Goal: Information Seeking & Learning: Learn about a topic

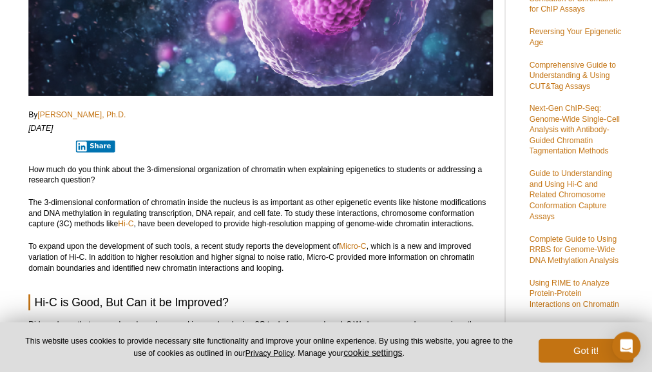
scroll to position [295, 0]
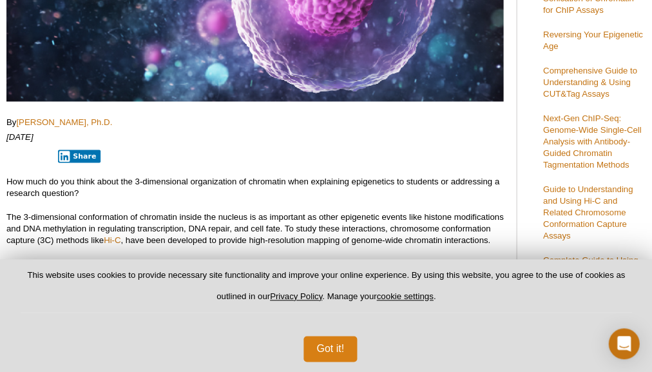
click at [320, 338] on button "Got it!" at bounding box center [330, 349] width 53 height 26
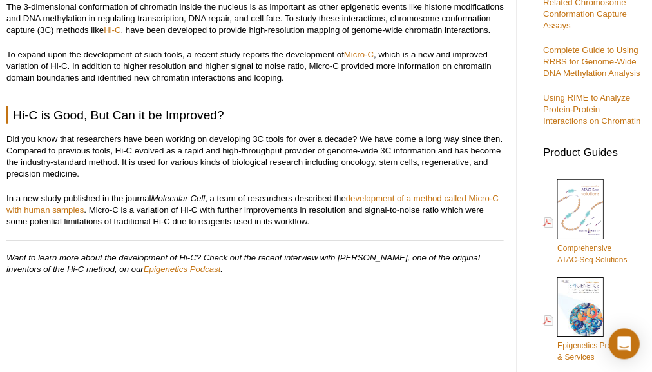
scroll to position [503, 0]
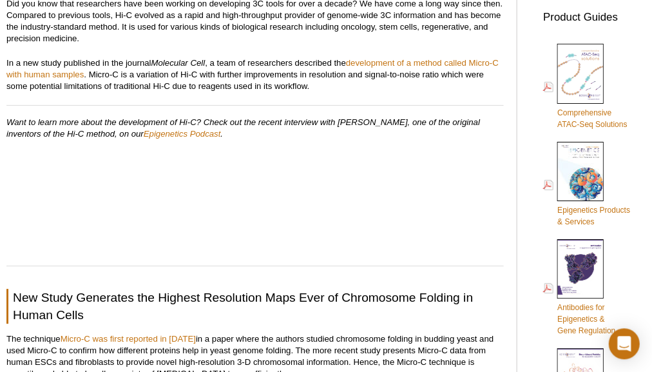
scroll to position [639, 0]
click at [355, 43] on p "Did you know that researchers have been working on developing 3C tools for over…" at bounding box center [254, 21] width 497 height 46
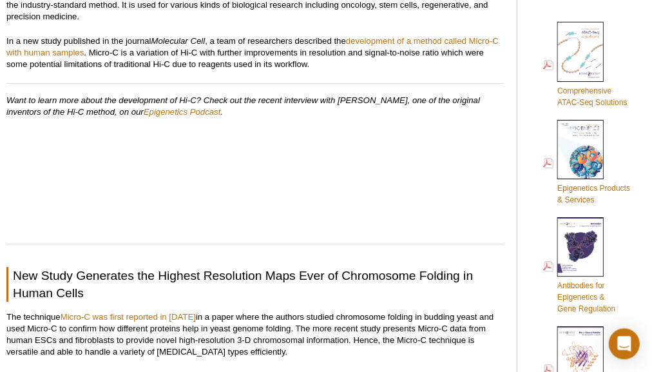
scroll to position [661, 0]
click at [206, 58] on p "In a new study published in the journal Molecular Cell , a team of researchers …" at bounding box center [254, 52] width 497 height 35
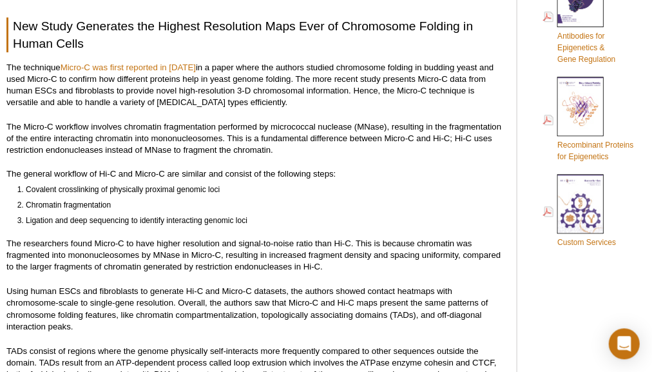
scroll to position [911, 0]
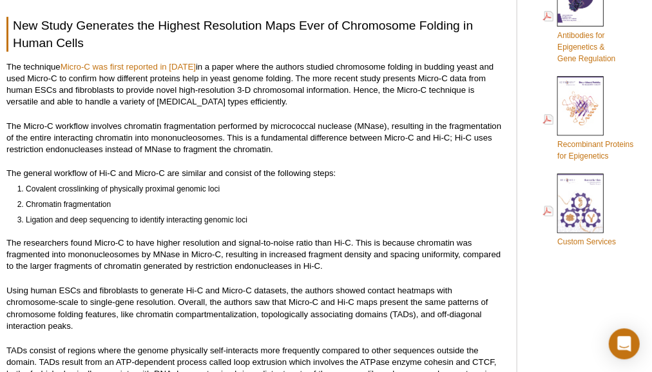
drag, startPoint x: 60, startPoint y: 226, endPoint x: 68, endPoint y: 231, distance: 9.3
click at [68, 231] on div "<< Back to MOTIFvations Blog Home Page Improving the Resolution of Hi-C Assays …" at bounding box center [254, 274] width 497 height 2132
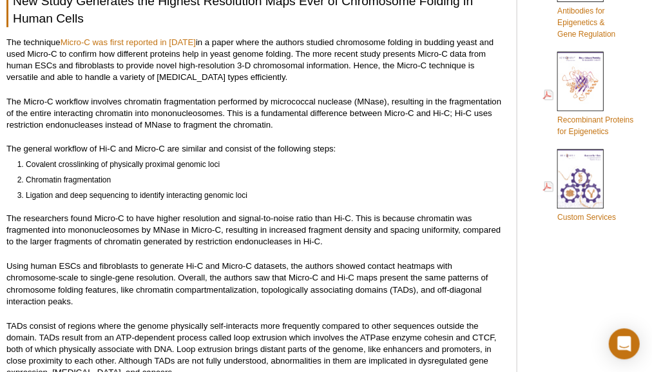
scroll to position [936, 0]
click at [111, 69] on p "The technique Micro-C was first reported in [DATE] in a paper where the authors…" at bounding box center [254, 60] width 497 height 46
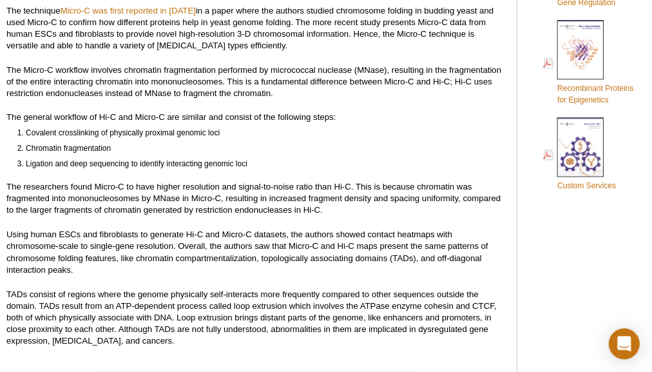
scroll to position [967, 0]
drag, startPoint x: 20, startPoint y: 48, endPoint x: 34, endPoint y: 48, distance: 13.5
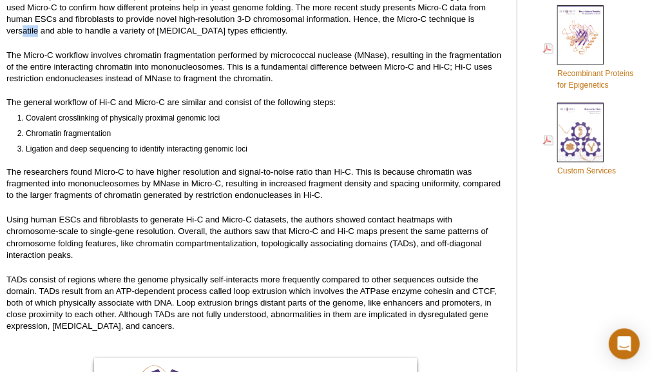
scroll to position [981, 0]
click at [48, 58] on p "The Micro-C workflow involves chromatin fragmentation performed by micrococcal …" at bounding box center [254, 67] width 497 height 35
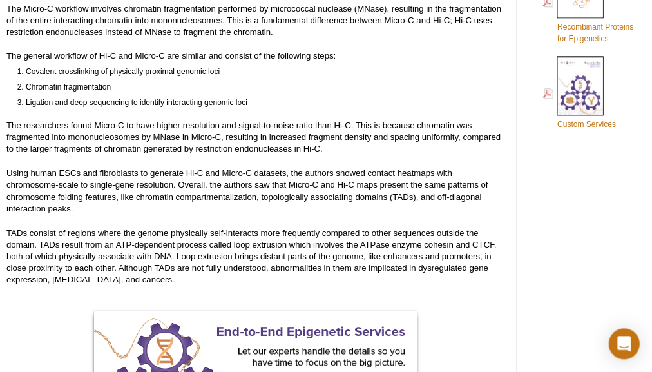
scroll to position [1032, 0]
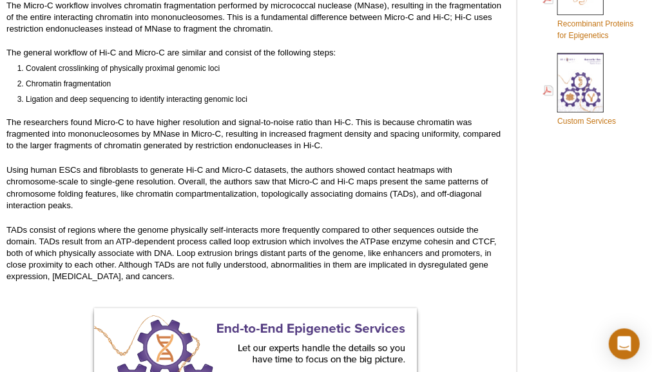
click at [266, 131] on p "The researchers found Micro-C to have higher resolution and signal-to-noise rat…" at bounding box center [254, 134] width 497 height 35
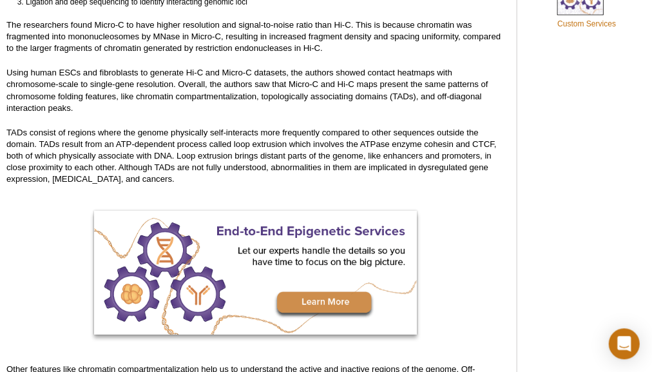
scroll to position [1130, 0]
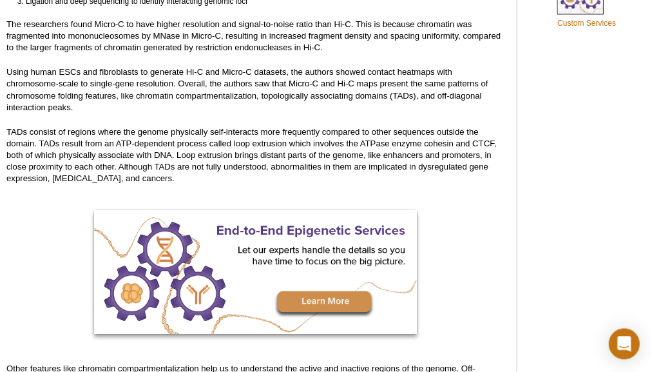
click at [28, 75] on p "Using human ESCs and fibroblasts to generate Hi-C and Micro-C datasets, the aut…" at bounding box center [254, 89] width 497 height 46
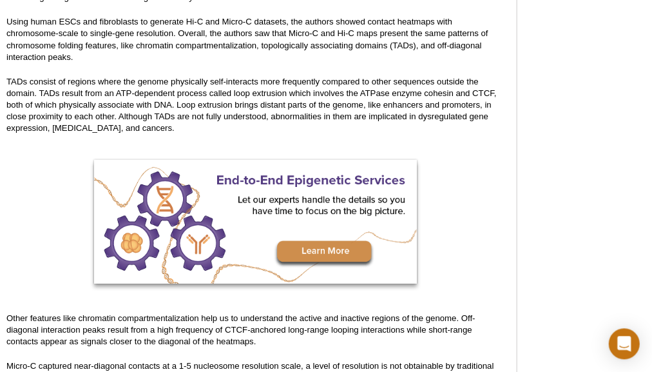
scroll to position [1186, 0]
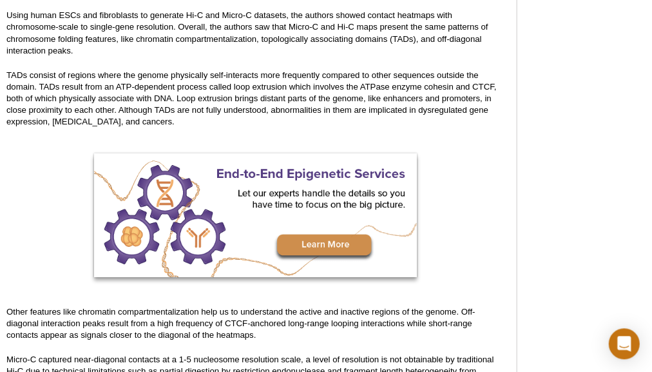
click at [175, 28] on p "Using human ESCs and fibroblasts to generate Hi-C and Micro-C datasets, the aut…" at bounding box center [254, 33] width 497 height 46
click at [177, 28] on p "Using human ESCs and fibroblasts to generate Hi-C and Micro-C datasets, the aut…" at bounding box center [254, 33] width 497 height 46
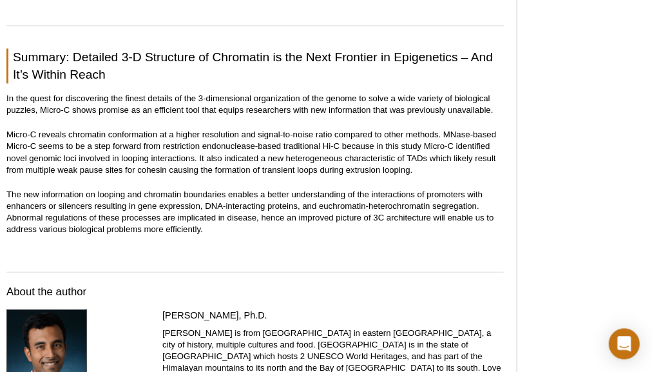
scroll to position [1895, 0]
